Goal: Information Seeking & Learning: Learn about a topic

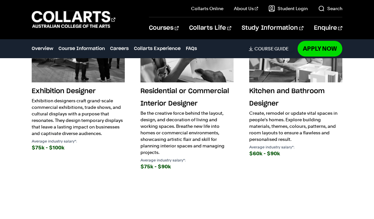
scroll to position [330, 0]
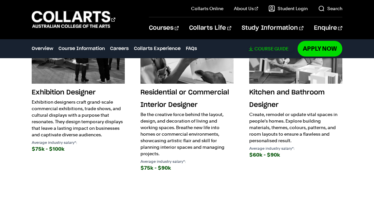
click at [262, 48] on link "Download Course Guide" at bounding box center [270, 49] width 45 height 6
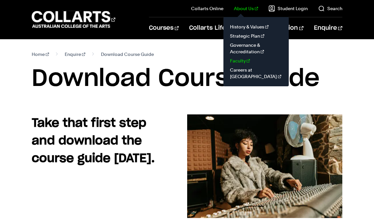
click at [239, 61] on link "Faculty" at bounding box center [256, 60] width 55 height 9
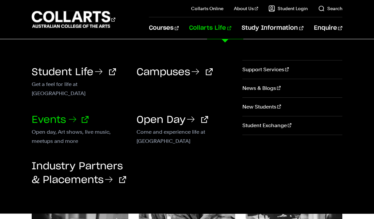
click at [60, 121] on link "Events" at bounding box center [60, 120] width 57 height 10
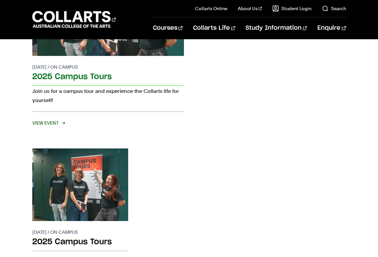
scroll to position [188, 0]
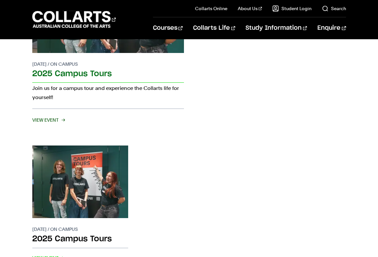
click at [47, 115] on span "View Event" at bounding box center [48, 119] width 32 height 9
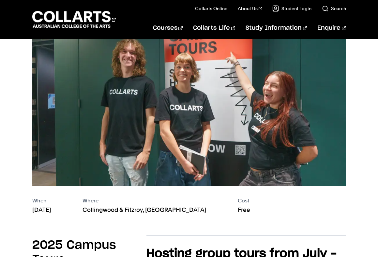
scroll to position [63, 0]
